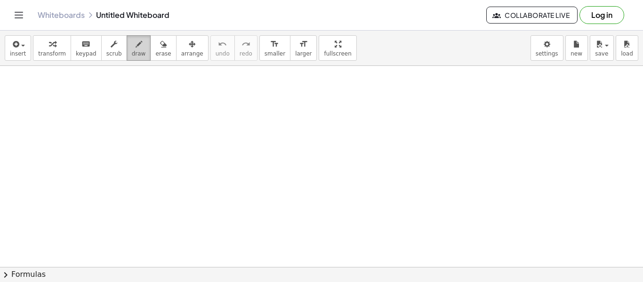
click at [136, 43] on icon "button" at bounding box center [139, 44] width 7 height 11
drag, startPoint x: 151, startPoint y: 119, endPoint x: 165, endPoint y: 122, distance: 15.0
drag, startPoint x: 180, startPoint y: 97, endPoint x: 182, endPoint y: 115, distance: 18.0
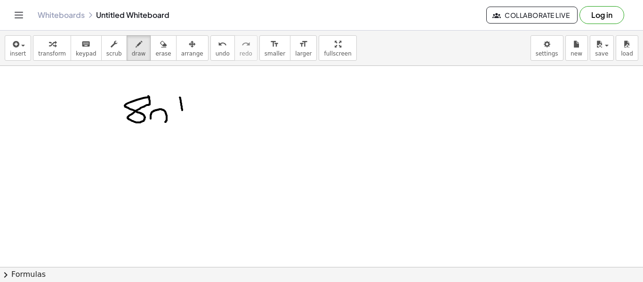
drag, startPoint x: 176, startPoint y: 106, endPoint x: 191, endPoint y: 105, distance: 15.6
drag, startPoint x: 203, startPoint y: 91, endPoint x: 205, endPoint y: 118, distance: 26.9
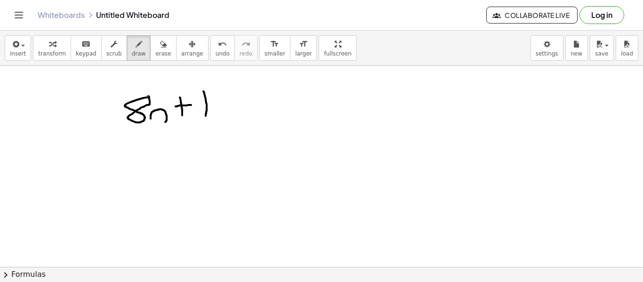
drag, startPoint x: 217, startPoint y: 93, endPoint x: 250, endPoint y: 112, distance: 38.0
drag, startPoint x: 271, startPoint y: 93, endPoint x: 271, endPoint y: 113, distance: 20.3
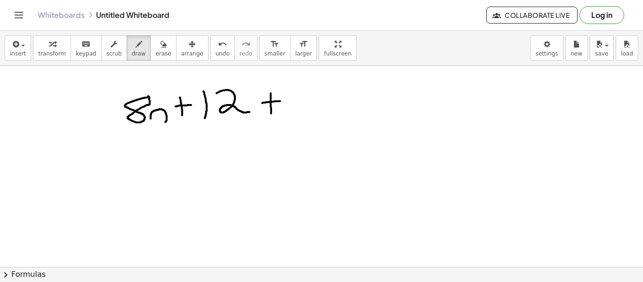
drag, startPoint x: 262, startPoint y: 103, endPoint x: 280, endPoint y: 101, distance: 18.0
drag, startPoint x: 295, startPoint y: 93, endPoint x: 300, endPoint y: 119, distance: 26.8
drag, startPoint x: 299, startPoint y: 105, endPoint x: 312, endPoint y: 102, distance: 13.0
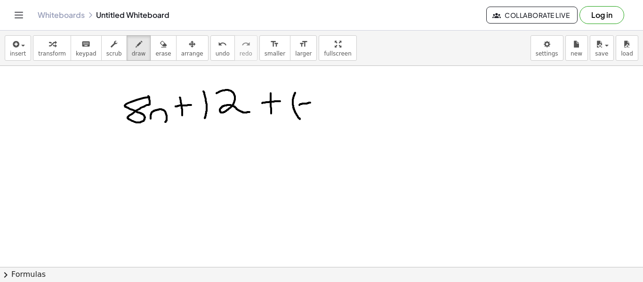
drag, startPoint x: 332, startPoint y: 92, endPoint x: 335, endPoint y: 119, distance: 27.0
drag, startPoint x: 345, startPoint y: 84, endPoint x: 348, endPoint y: 119, distance: 35.0
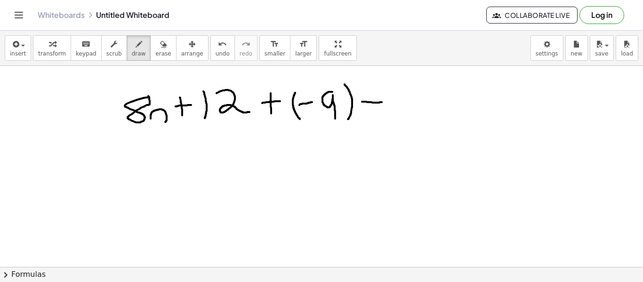
drag, startPoint x: 362, startPoint y: 102, endPoint x: 382, endPoint y: 102, distance: 20.3
drag, startPoint x: 396, startPoint y: 84, endPoint x: 406, endPoint y: 117, distance: 34.0
drag, startPoint x: 404, startPoint y: 102, endPoint x: 423, endPoint y: 98, distance: 19.2
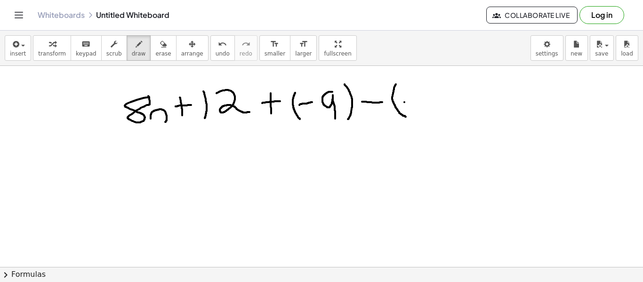
drag, startPoint x: 434, startPoint y: 89, endPoint x: 434, endPoint y: 109, distance: 20.2
drag, startPoint x: 449, startPoint y: 110, endPoint x: 466, endPoint y: 109, distance: 17.0
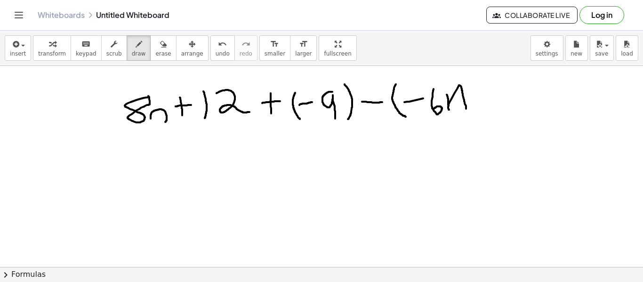
drag, startPoint x: 447, startPoint y: 95, endPoint x: 448, endPoint y: 106, distance: 11.9
drag, startPoint x: 476, startPoint y: 79, endPoint x: 479, endPoint y: 119, distance: 40.7
drag, startPoint x: 371, startPoint y: 110, endPoint x: 375, endPoint y: 122, distance: 13.4
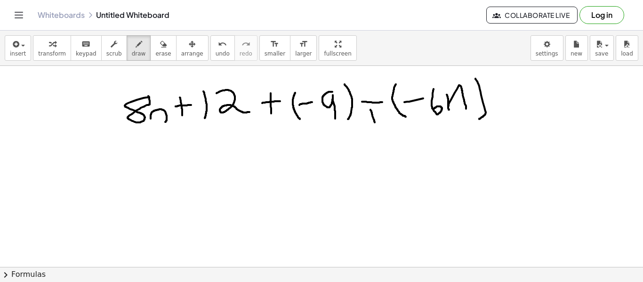
drag, startPoint x: 413, startPoint y: 113, endPoint x: 398, endPoint y: 129, distance: 22.7
drag, startPoint x: 387, startPoint y: 128, endPoint x: 384, endPoint y: 150, distance: 21.8
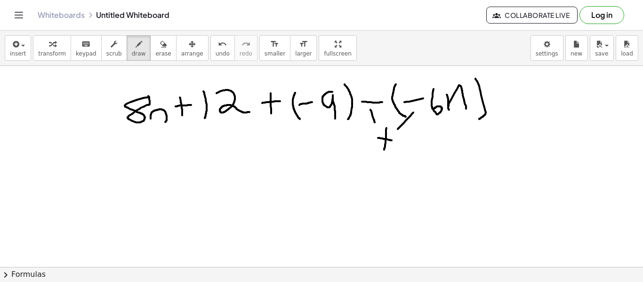
drag, startPoint x: 378, startPoint y: 138, endPoint x: 394, endPoint y: 141, distance: 15.8
drag, startPoint x: 438, startPoint y: 128, endPoint x: 434, endPoint y: 151, distance: 23.4
drag, startPoint x: 469, startPoint y: 154, endPoint x: 484, endPoint y: 155, distance: 15.2
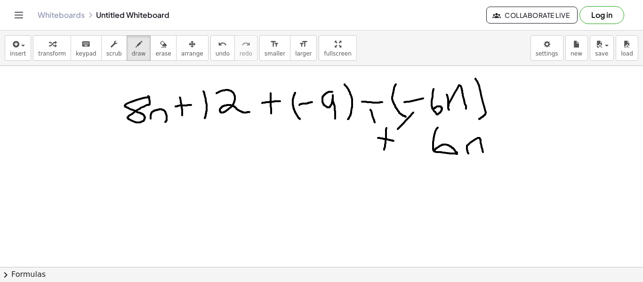
drag, startPoint x: 357, startPoint y: 122, endPoint x: 404, endPoint y: 148, distance: 53.7
drag, startPoint x: 224, startPoint y: 122, endPoint x: 234, endPoint y: 135, distance: 15.7
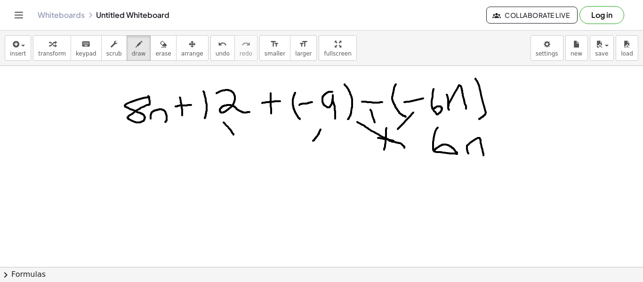
drag, startPoint x: 321, startPoint y: 129, endPoint x: 311, endPoint y: 143, distance: 16.6
drag, startPoint x: 263, startPoint y: 149, endPoint x: 270, endPoint y: 177, distance: 28.6
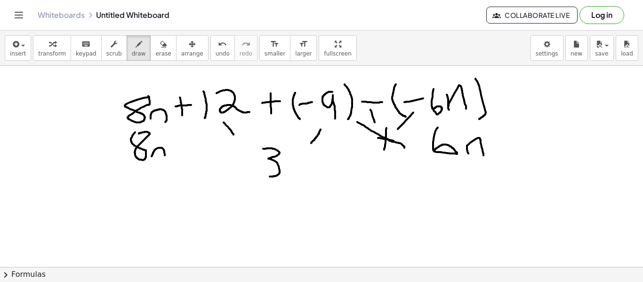
drag, startPoint x: 152, startPoint y: 156, endPoint x: 165, endPoint y: 158, distance: 13.3
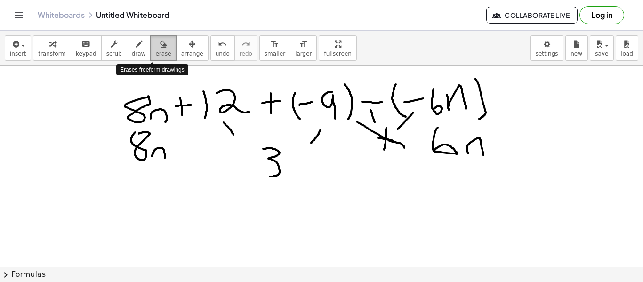
click at [155, 51] on span "erase" at bounding box center [163, 53] width 16 height 7
click at [136, 48] on icon "button" at bounding box center [139, 44] width 7 height 11
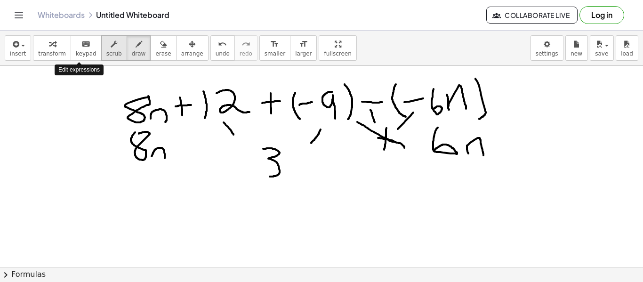
click at [101, 57] on button "scrub" at bounding box center [114, 47] width 26 height 25
click at [150, 50] on button "erase" at bounding box center [163, 47] width 26 height 25
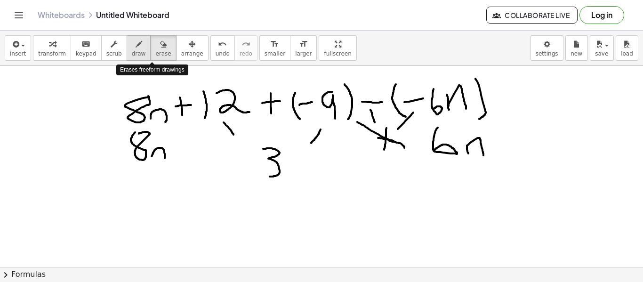
click at [132, 53] on span "draw" at bounding box center [139, 53] width 14 height 7
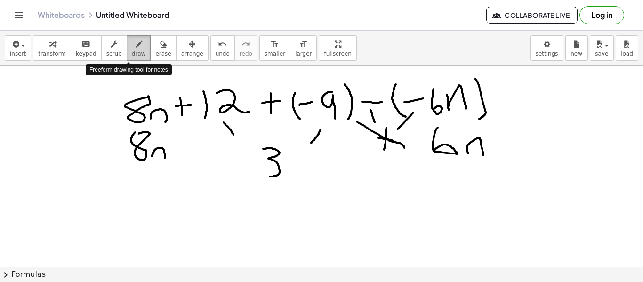
click at [137, 52] on button "draw" at bounding box center [139, 47] width 24 height 25
click at [150, 53] on button "erase" at bounding box center [163, 47] width 26 height 25
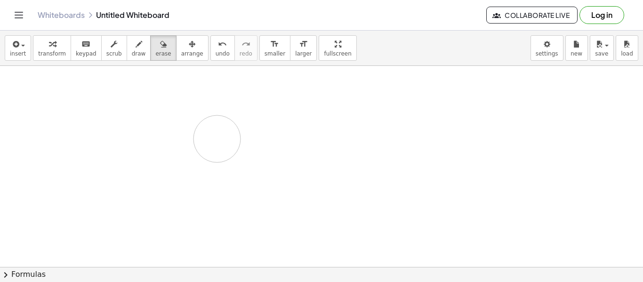
drag, startPoint x: 168, startPoint y: 127, endPoint x: 262, endPoint y: 13, distance: 148.5
click at [127, 50] on button "draw" at bounding box center [139, 47] width 24 height 25
drag, startPoint x: 162, startPoint y: 106, endPoint x: 161, endPoint y: 123, distance: 17.4
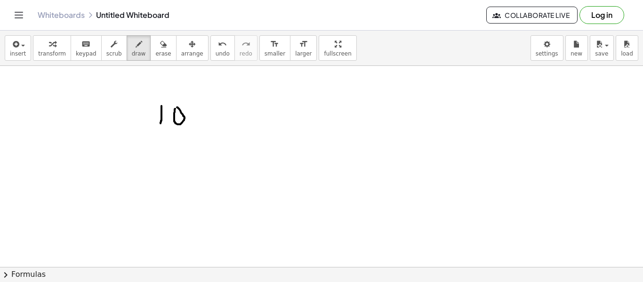
drag, startPoint x: 213, startPoint y: 114, endPoint x: 248, endPoint y: 117, distance: 34.5
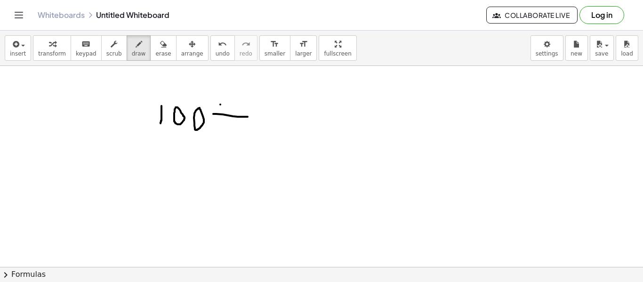
drag, startPoint x: 279, startPoint y: 98, endPoint x: 284, endPoint y: 135, distance: 37.1
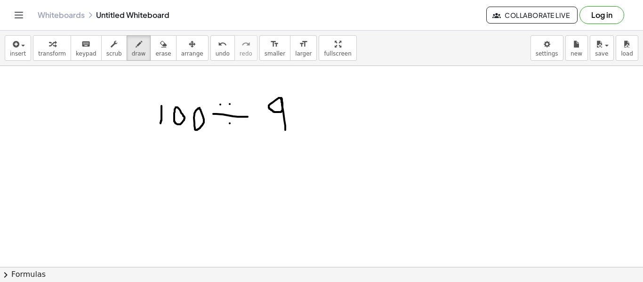
drag, startPoint x: 291, startPoint y: 95, endPoint x: 292, endPoint y: 109, distance: 14.2
drag, startPoint x: 285, startPoint y: 115, endPoint x: 310, endPoint y: 114, distance: 24.5
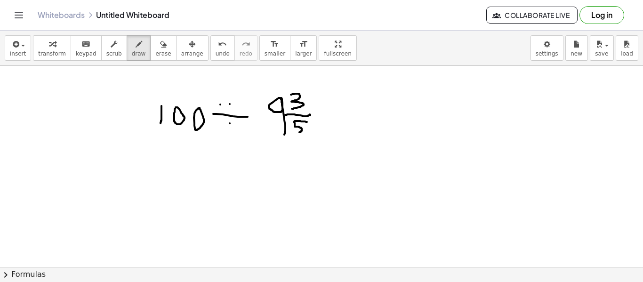
drag, startPoint x: 307, startPoint y: 122, endPoint x: 291, endPoint y: 137, distance: 22.7
drag, startPoint x: 285, startPoint y: 144, endPoint x: 297, endPoint y: 158, distance: 18.4
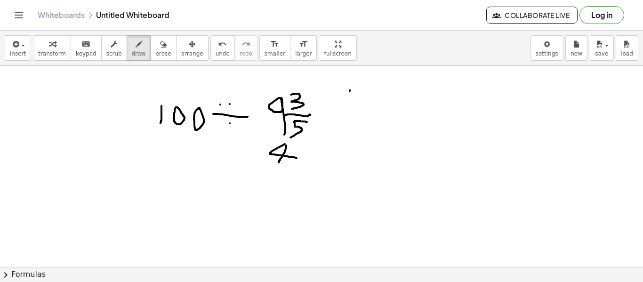
drag, startPoint x: 286, startPoint y: 145, endPoint x: 279, endPoint y: 163, distance: 19.0
drag, startPoint x: 271, startPoint y: 163, endPoint x: 330, endPoint y: 171, distance: 59.0
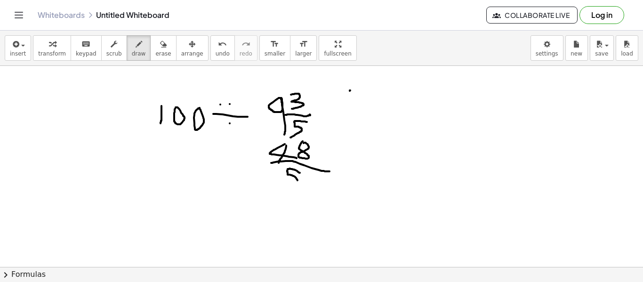
drag, startPoint x: 300, startPoint y: 173, endPoint x: 288, endPoint y: 190, distance: 21.0
drag, startPoint x: 384, startPoint y: 93, endPoint x: 380, endPoint y: 121, distance: 29.0
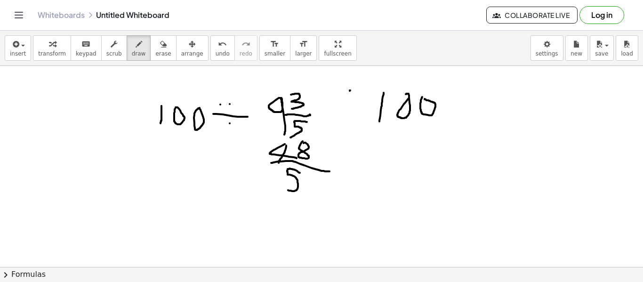
drag, startPoint x: 441, startPoint y: 100, endPoint x: 455, endPoint y: 109, distance: 16.7
drag, startPoint x: 461, startPoint y: 98, endPoint x: 441, endPoint y: 113, distance: 24.6
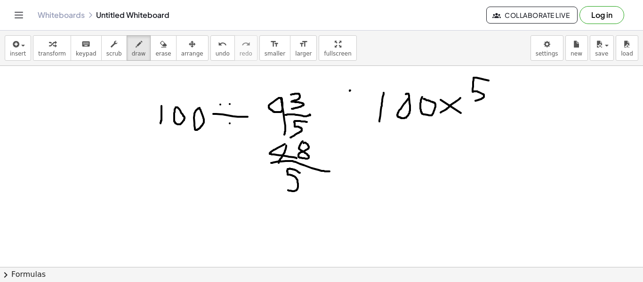
drag, startPoint x: 489, startPoint y: 81, endPoint x: 473, endPoint y: 102, distance: 26.3
drag, startPoint x: 467, startPoint y: 106, endPoint x: 499, endPoint y: 107, distance: 31.6
drag, startPoint x: 496, startPoint y: 107, endPoint x: 494, endPoint y: 115, distance: 8.3
